Goal: Task Accomplishment & Management: Manage account settings

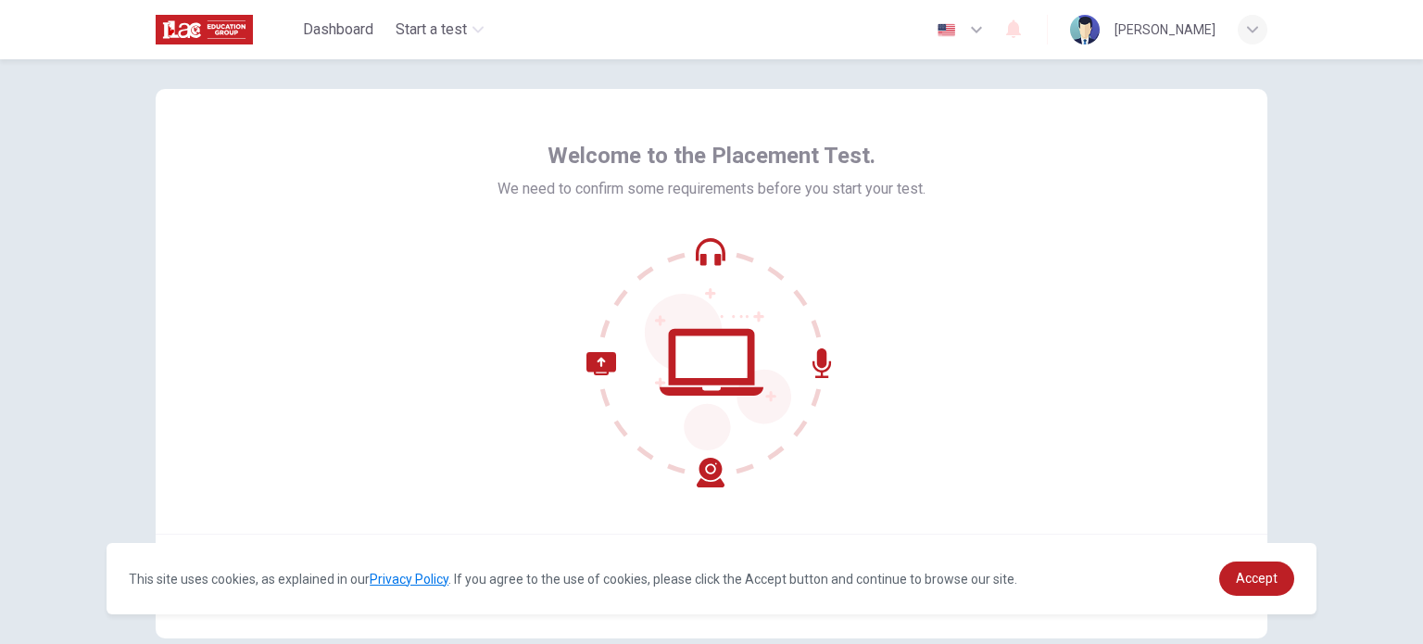
scroll to position [127, 0]
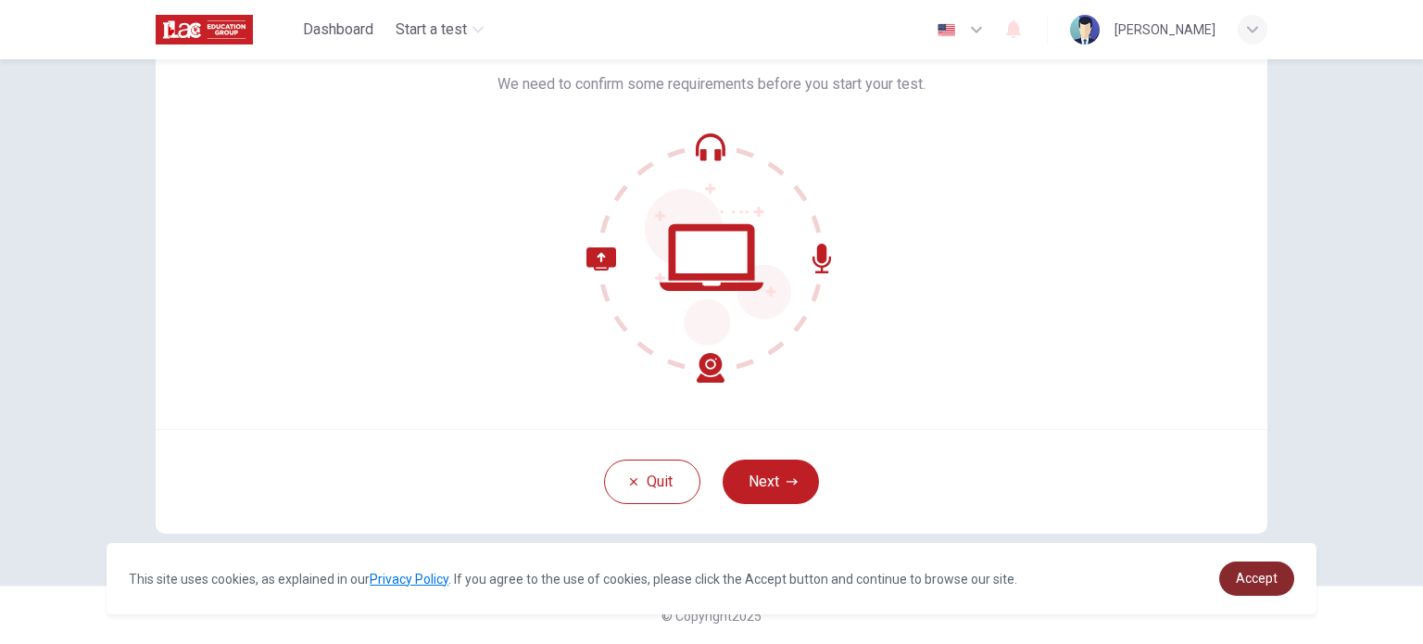
click at [1260, 583] on span "Accept" at bounding box center [1257, 578] width 42 height 15
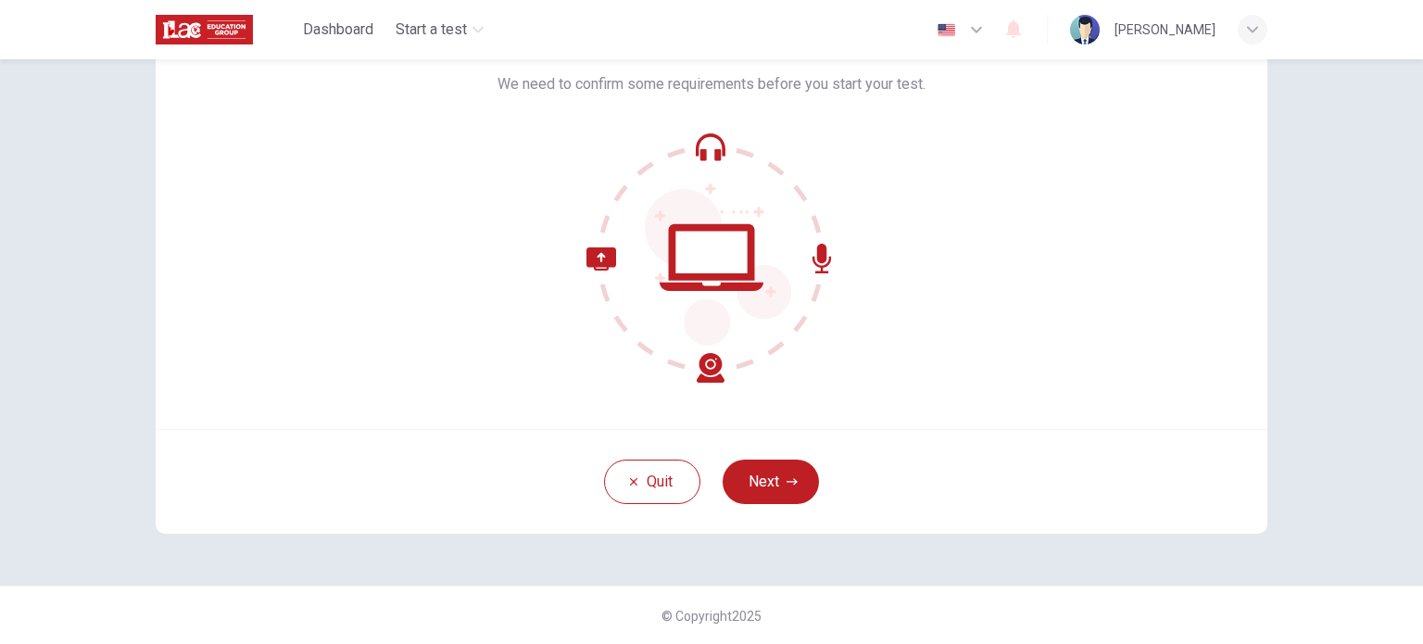
click at [965, 31] on icon "button" at bounding box center [976, 30] width 22 height 22
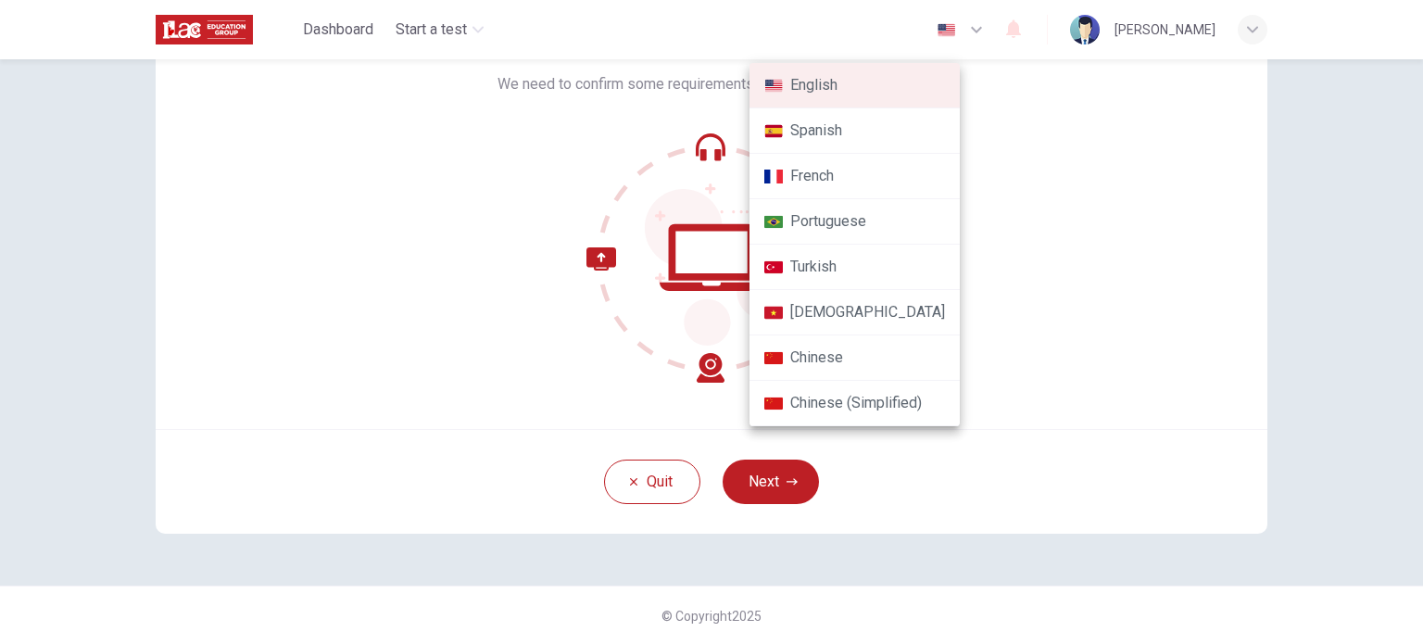
click at [858, 209] on li "Portuguese" at bounding box center [854, 221] width 210 height 45
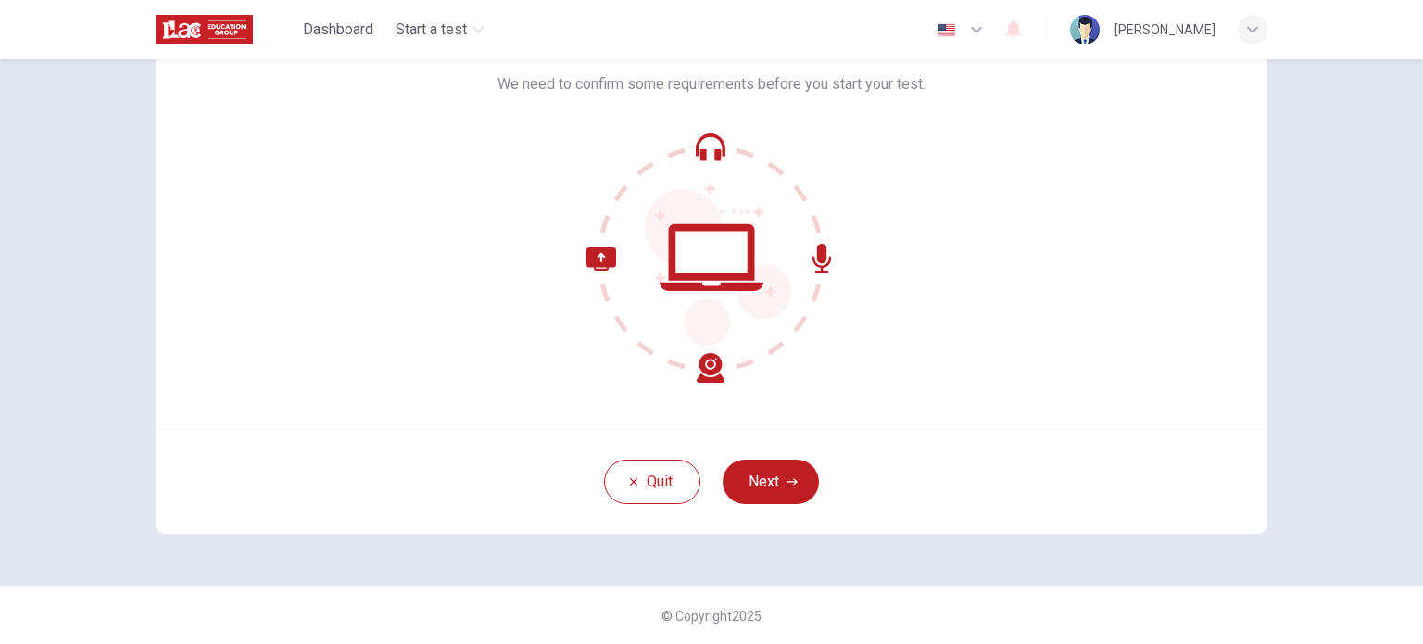
type input "pt"
click at [1070, 33] on img at bounding box center [1085, 30] width 30 height 30
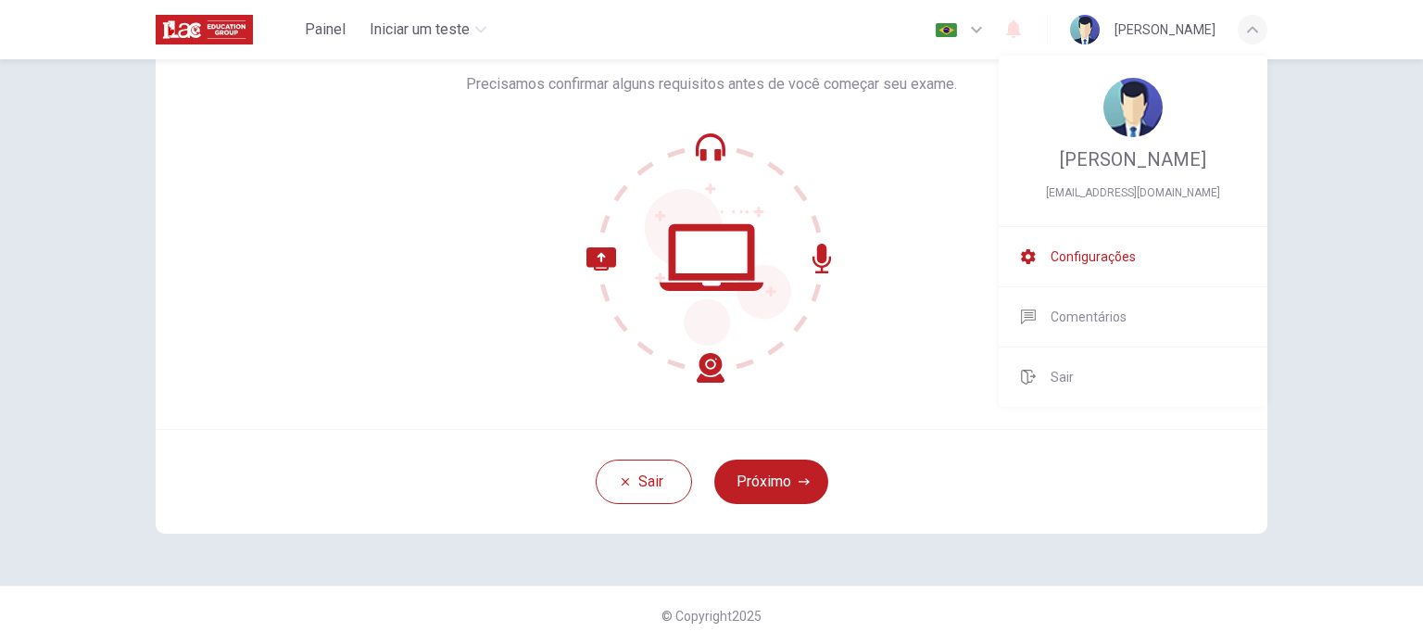
click at [1108, 268] on span "Configurações" at bounding box center [1093, 257] width 85 height 22
